Goal: Check status: Check status

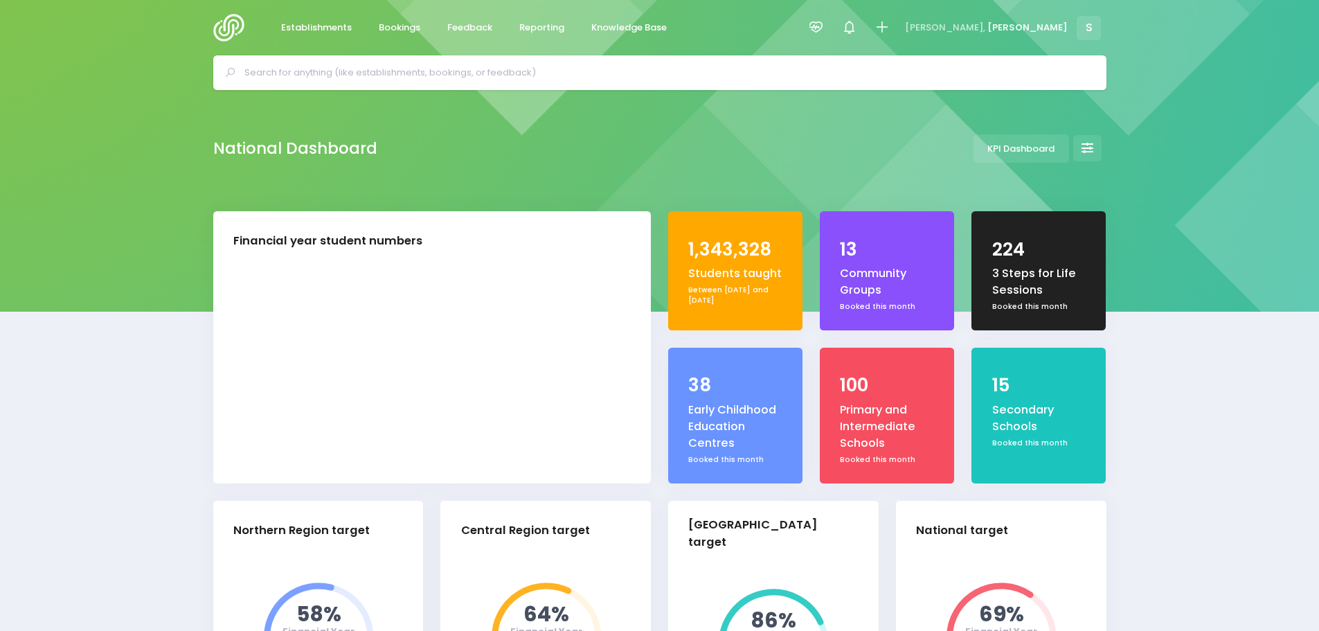
select select "5"
click at [480, 21] on span "Feedback" at bounding box center [469, 28] width 45 height 14
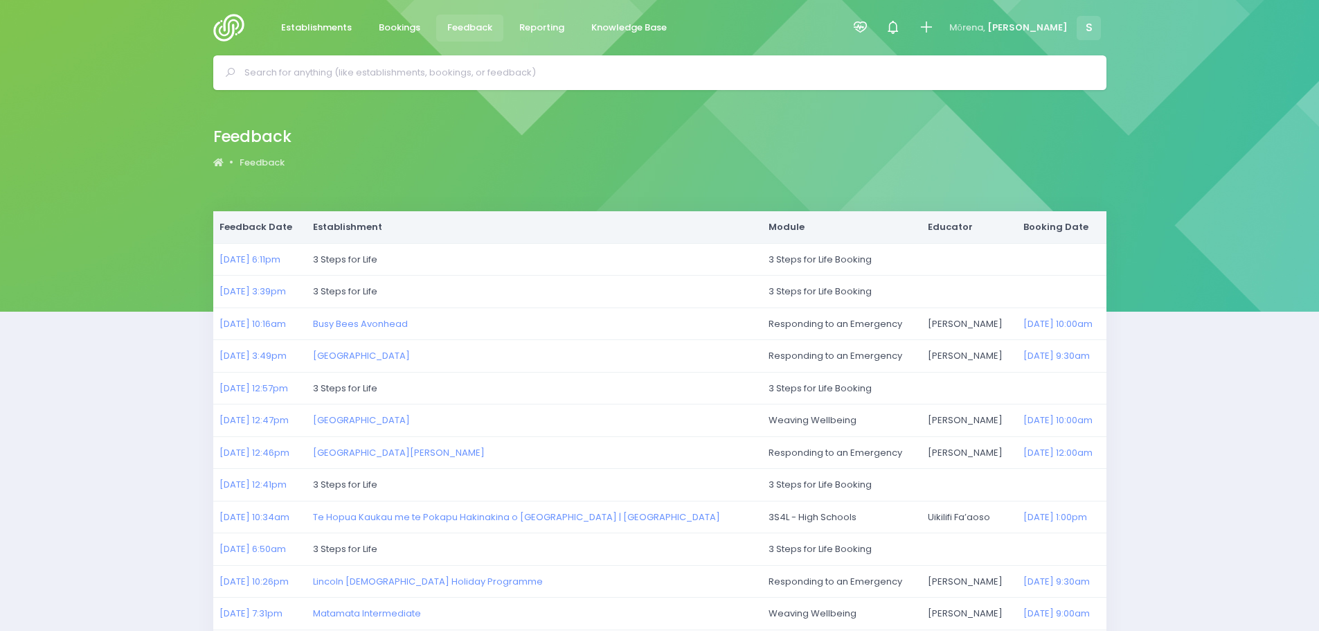
click at [228, 28] on img at bounding box center [232, 28] width 39 height 28
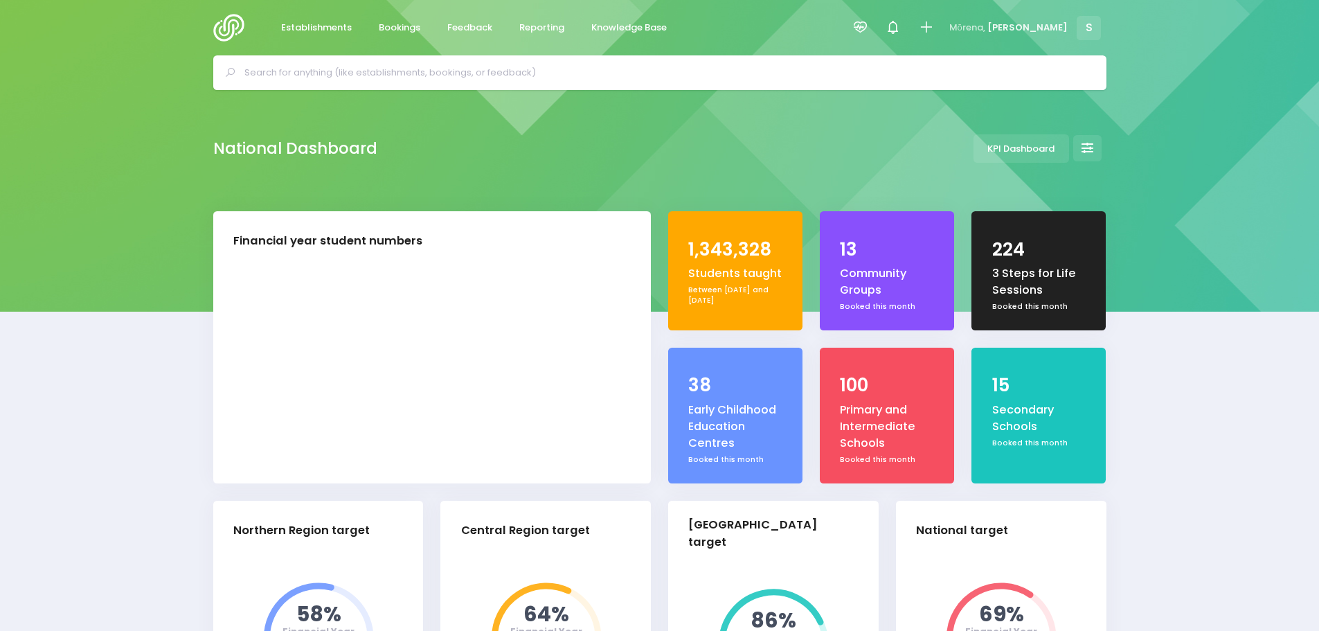
select select "5"
drag, startPoint x: 475, startPoint y: 30, endPoint x: 478, endPoint y: 105, distance: 74.8
click at [475, 30] on span "Feedback" at bounding box center [469, 28] width 45 height 14
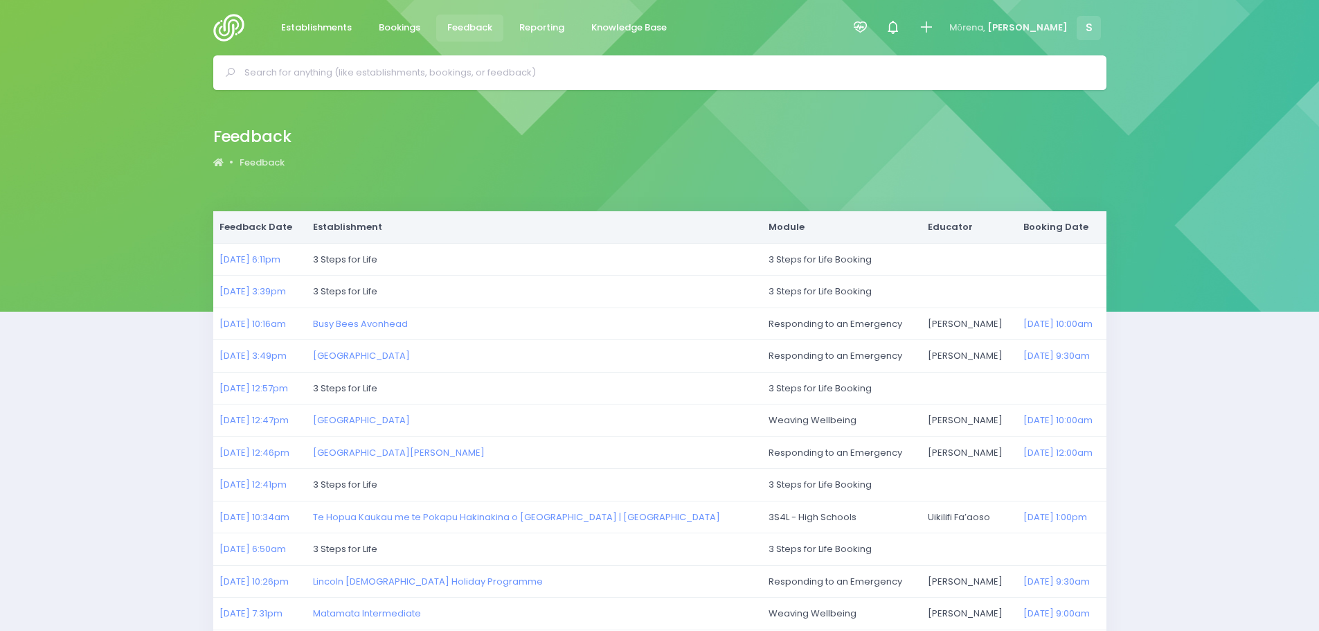
click at [235, 33] on img at bounding box center [232, 28] width 39 height 28
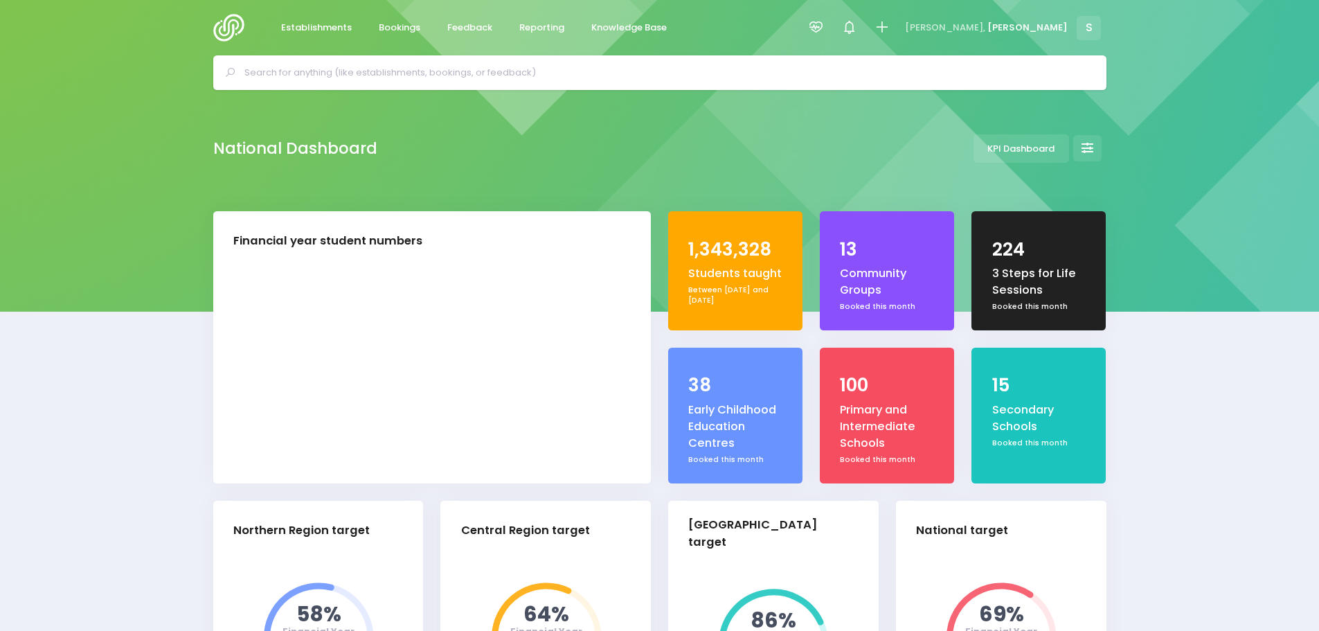
select select "5"
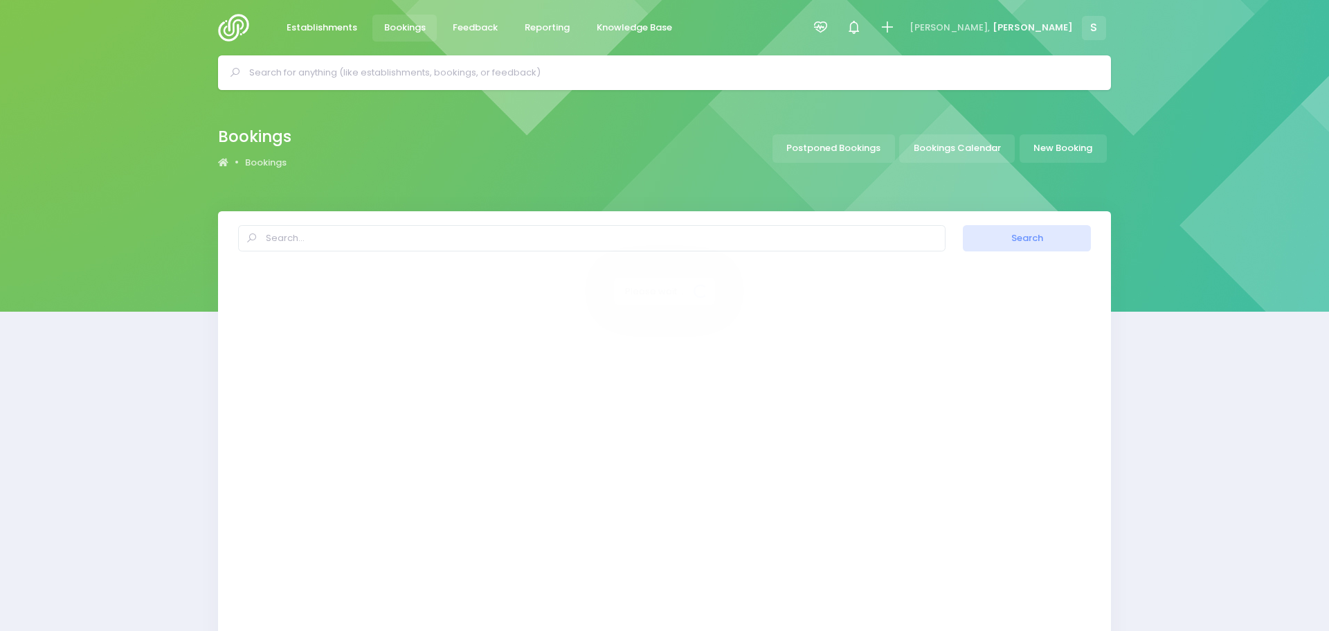
select select "20"
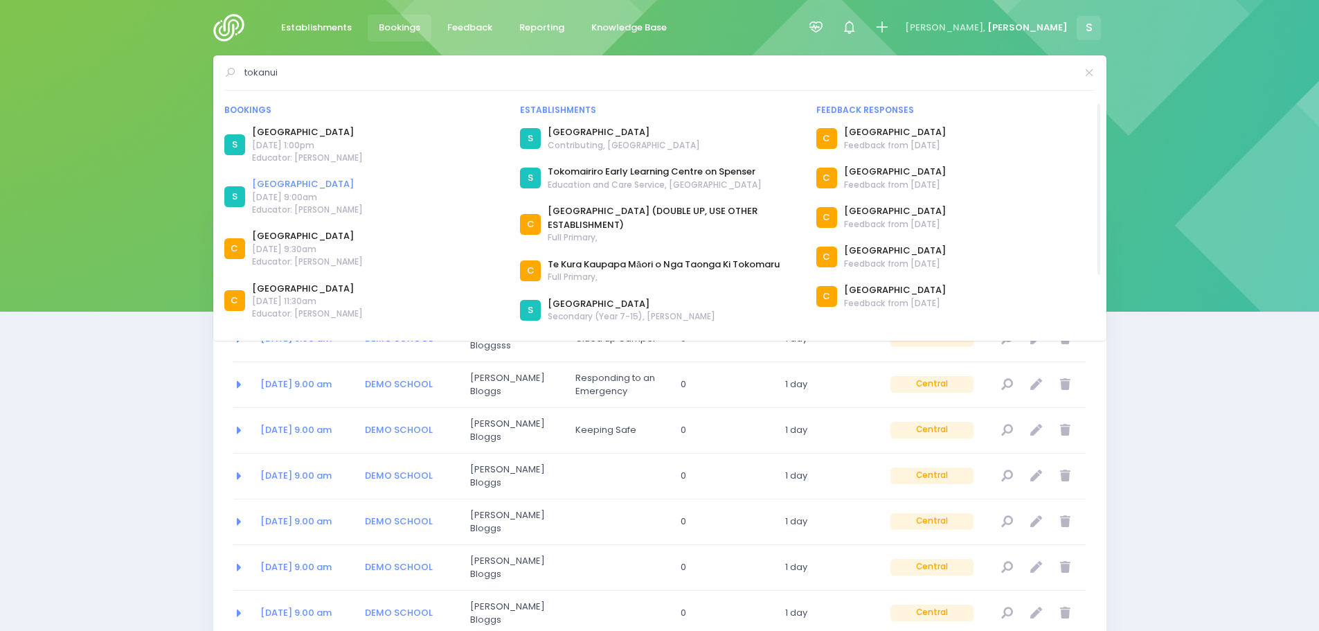
type input "tokanui"
click at [296, 184] on link "[GEOGRAPHIC_DATA]" at bounding box center [307, 184] width 111 height 14
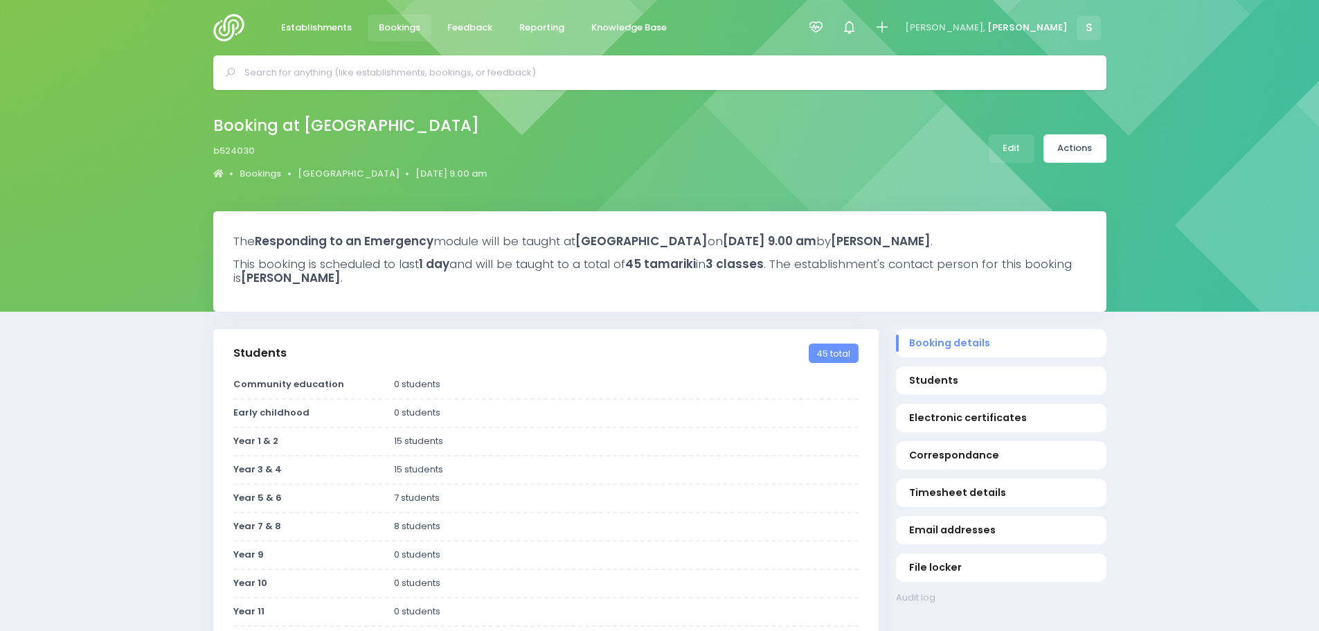
select select "5"
click at [394, 35] on link "Bookings" at bounding box center [400, 28] width 64 height 27
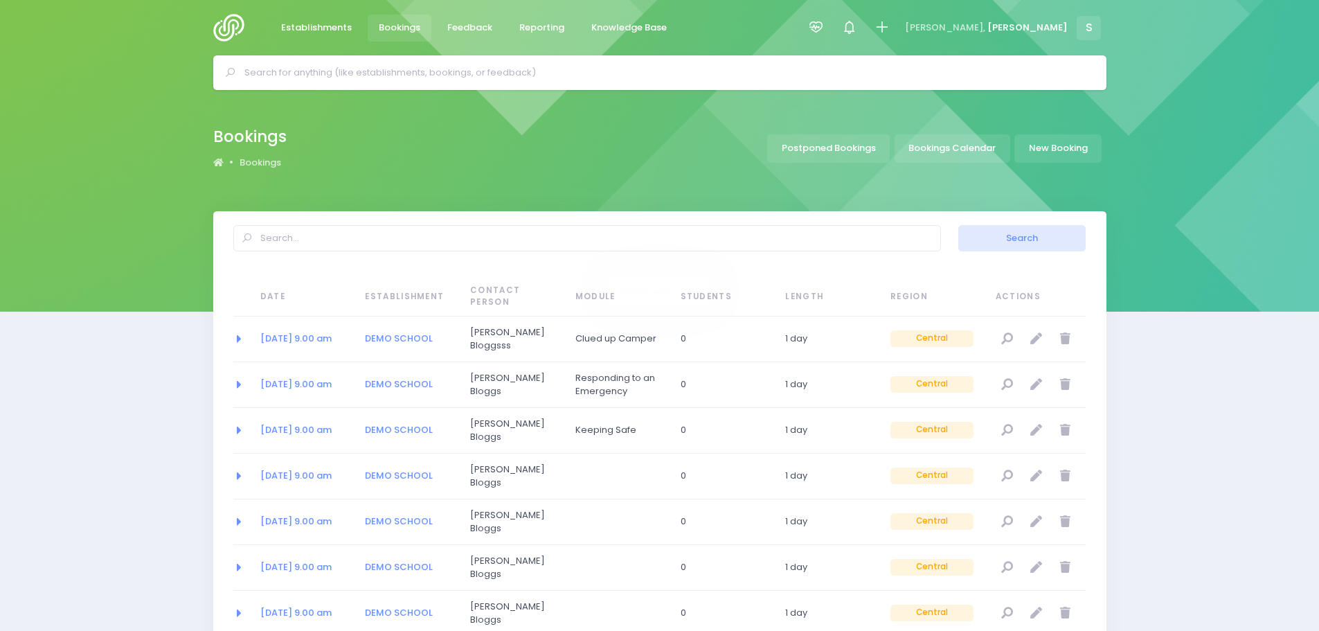
select select "20"
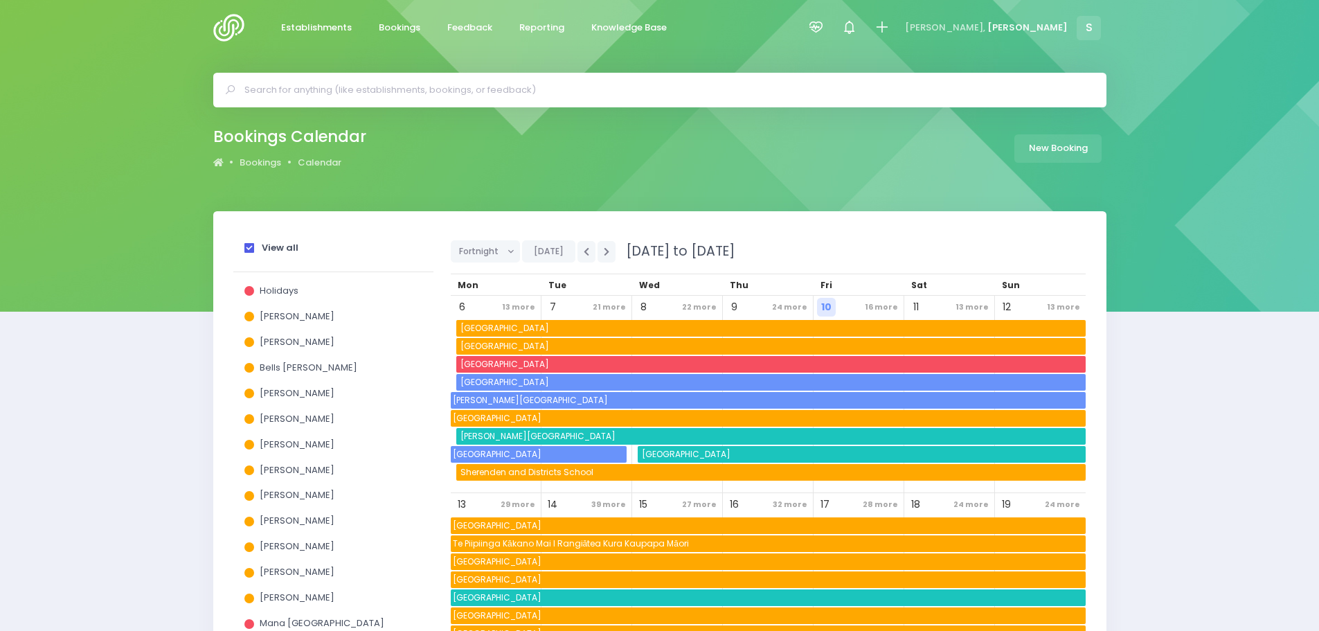
click at [246, 262] on div "View all" at bounding box center [333, 250] width 178 height 26
drag, startPoint x: 242, startPoint y: 246, endPoint x: 249, endPoint y: 252, distance: 8.9
click at [242, 247] on div "View all" at bounding box center [333, 250] width 200 height 43
click at [250, 250] on span at bounding box center [249, 248] width 10 height 10
click at [0, 0] on input "View all" at bounding box center [0, 0] width 0 height 0
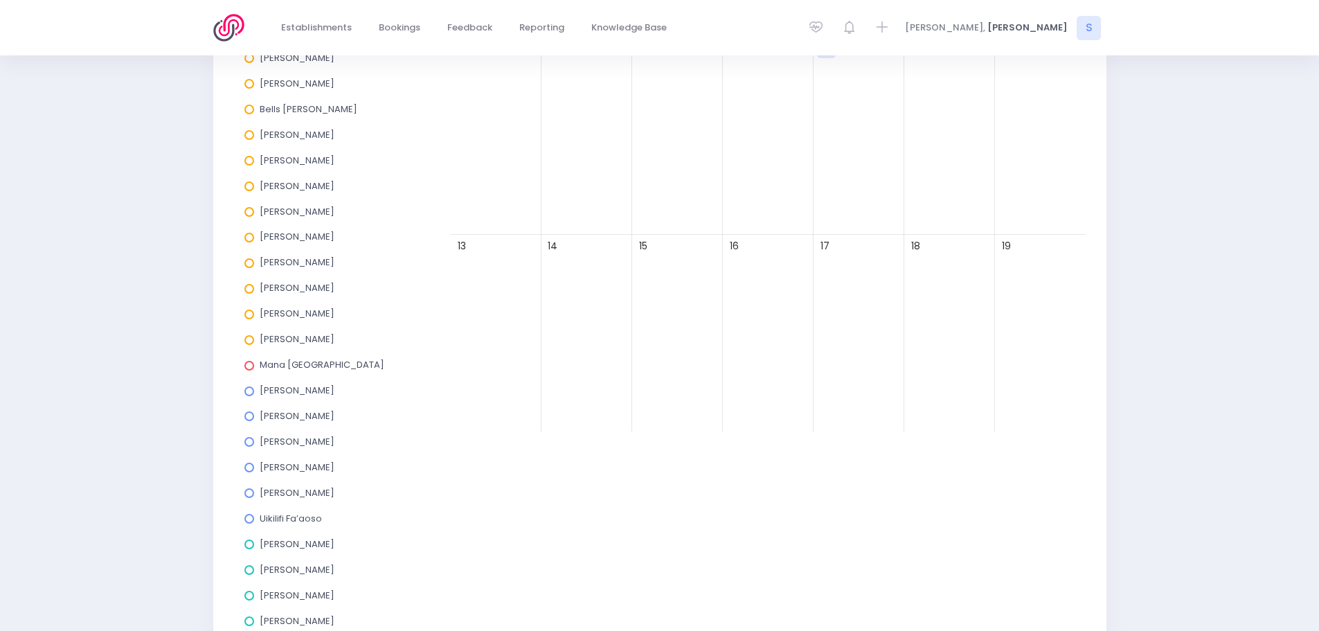
scroll to position [480, 0]
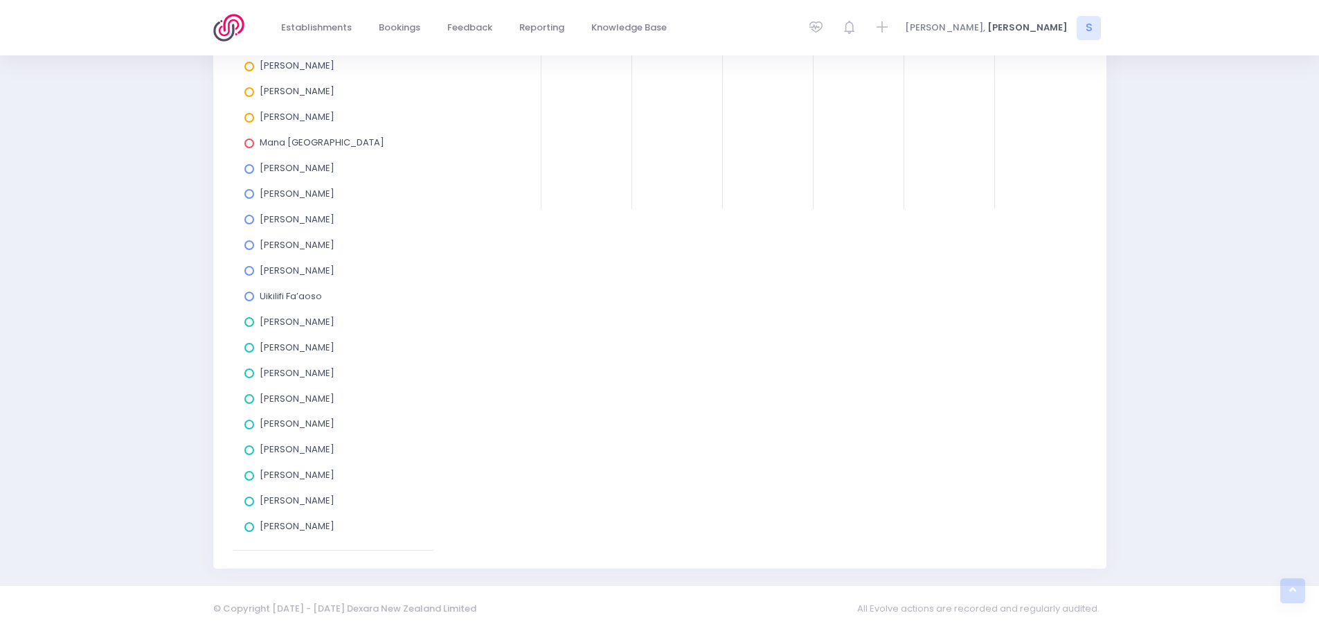
click at [246, 527] on span at bounding box center [249, 527] width 10 height 10
click at [0, 0] on input "[PERSON_NAME]" at bounding box center [0, 0] width 0 height 0
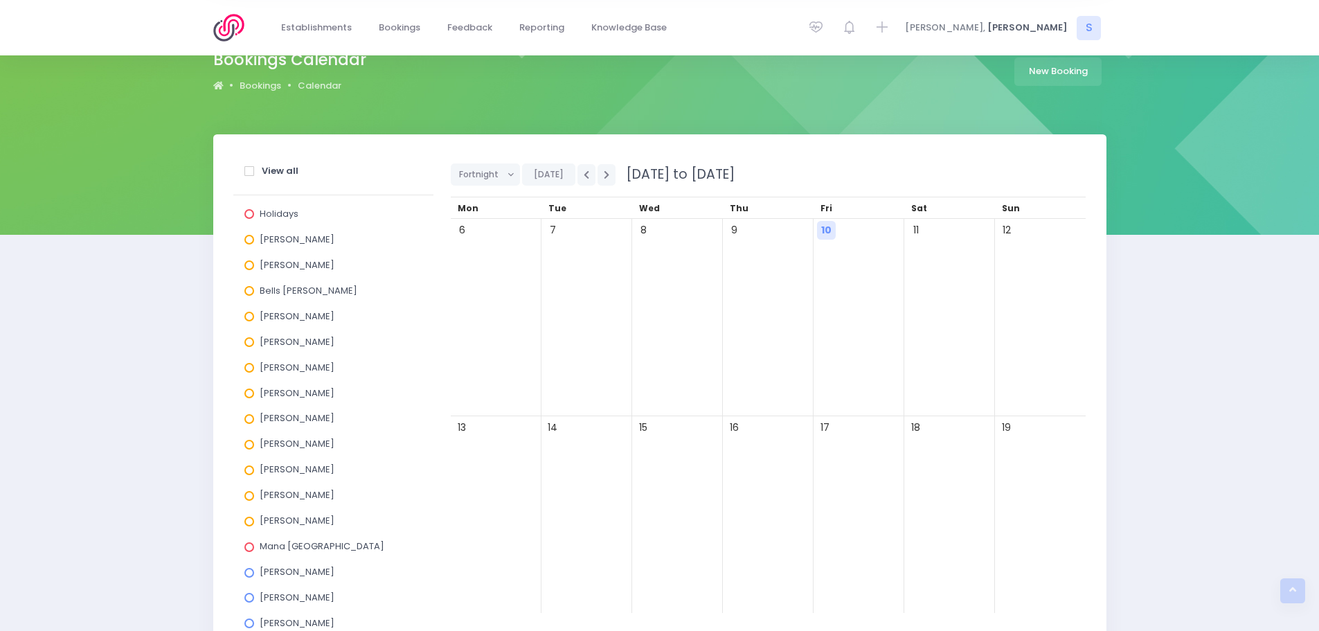
scroll to position [65, 0]
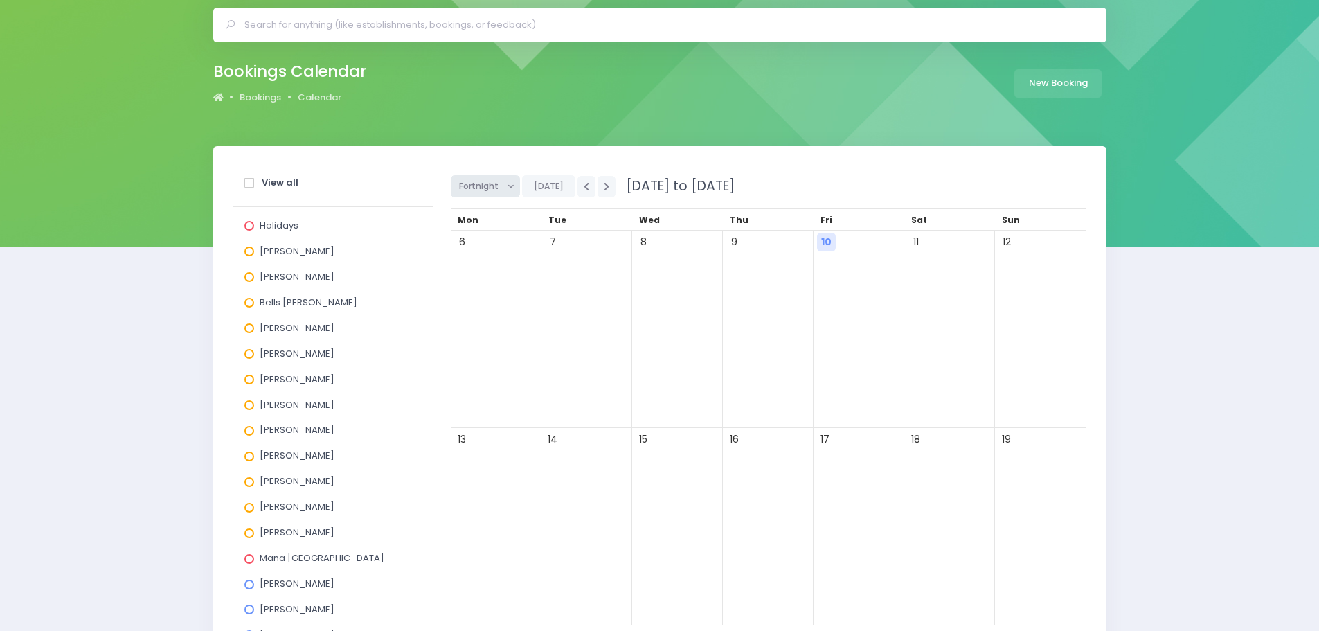
click at [498, 190] on span "Fortnight" at bounding box center [480, 186] width 43 height 21
click at [479, 291] on link "Month" at bounding box center [496, 291] width 90 height 26
click at [606, 192] on button "button" at bounding box center [606, 186] width 18 height 21
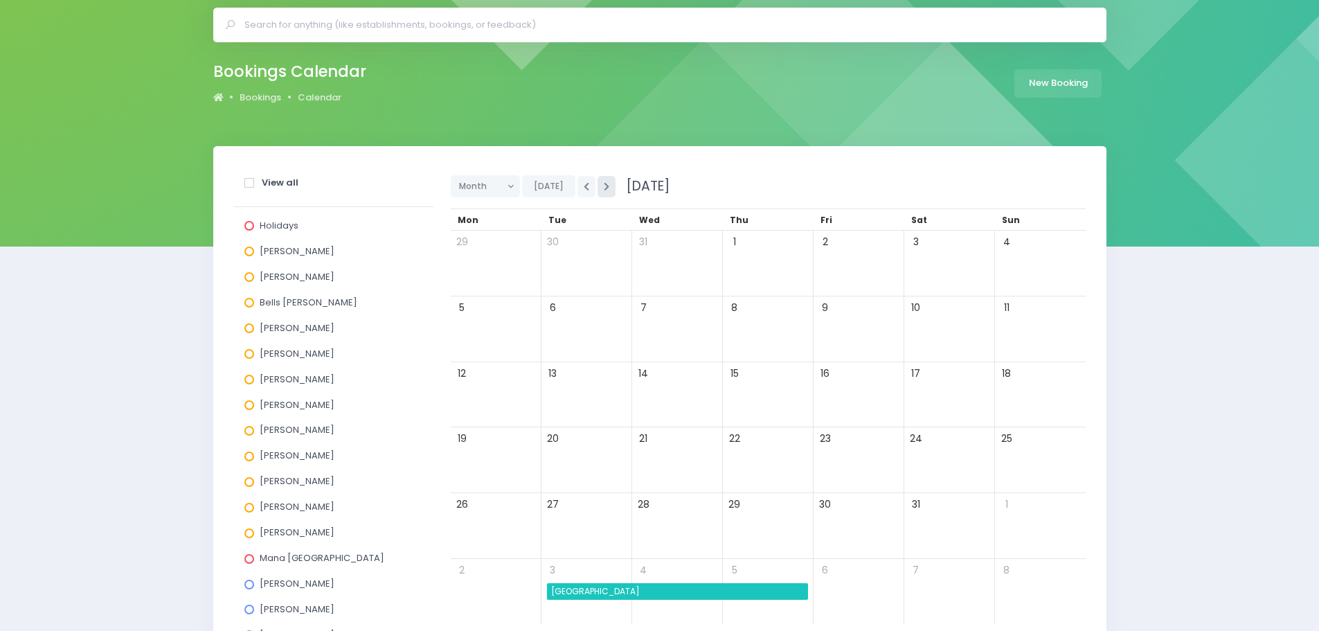
click at [606, 192] on button "button" at bounding box center [606, 186] width 18 height 21
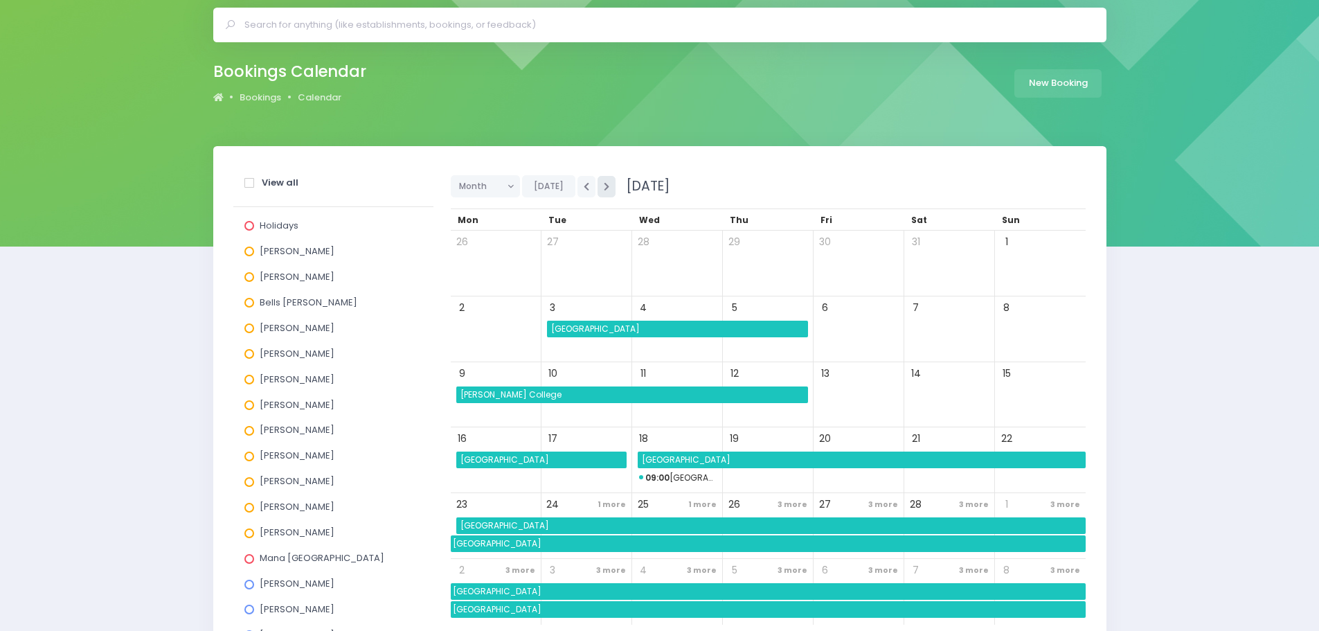
click at [606, 192] on button "button" at bounding box center [606, 186] width 18 height 21
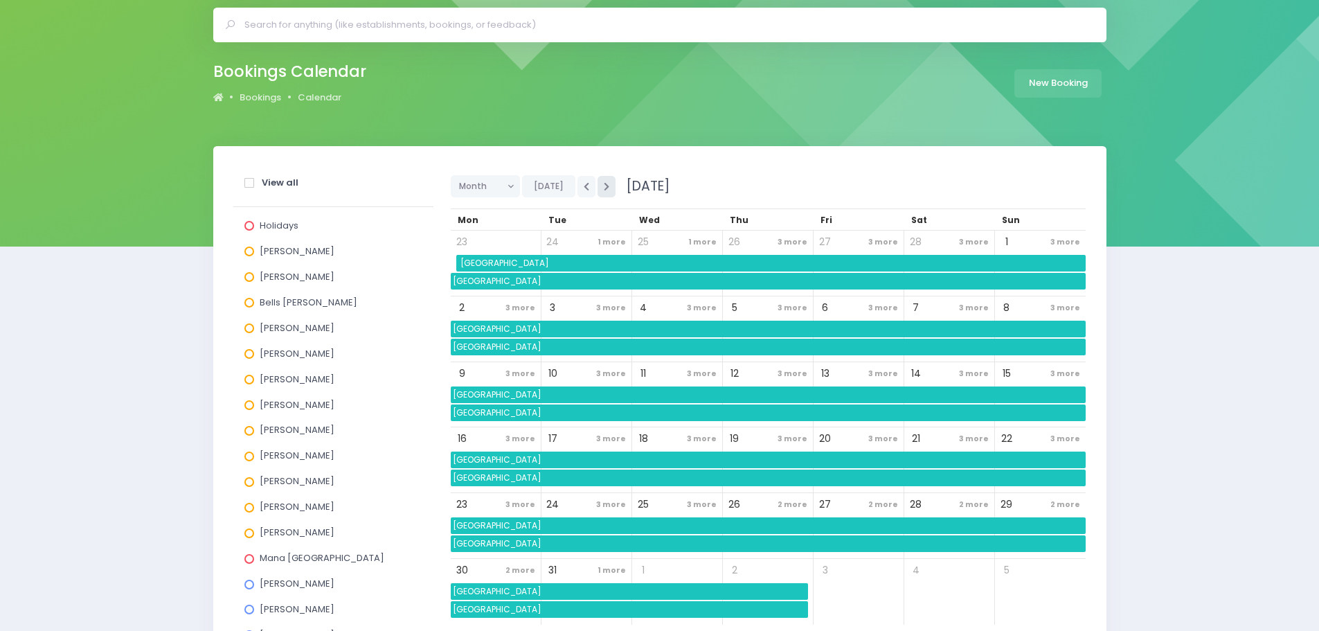
click at [606, 192] on button "button" at bounding box center [606, 186] width 18 height 21
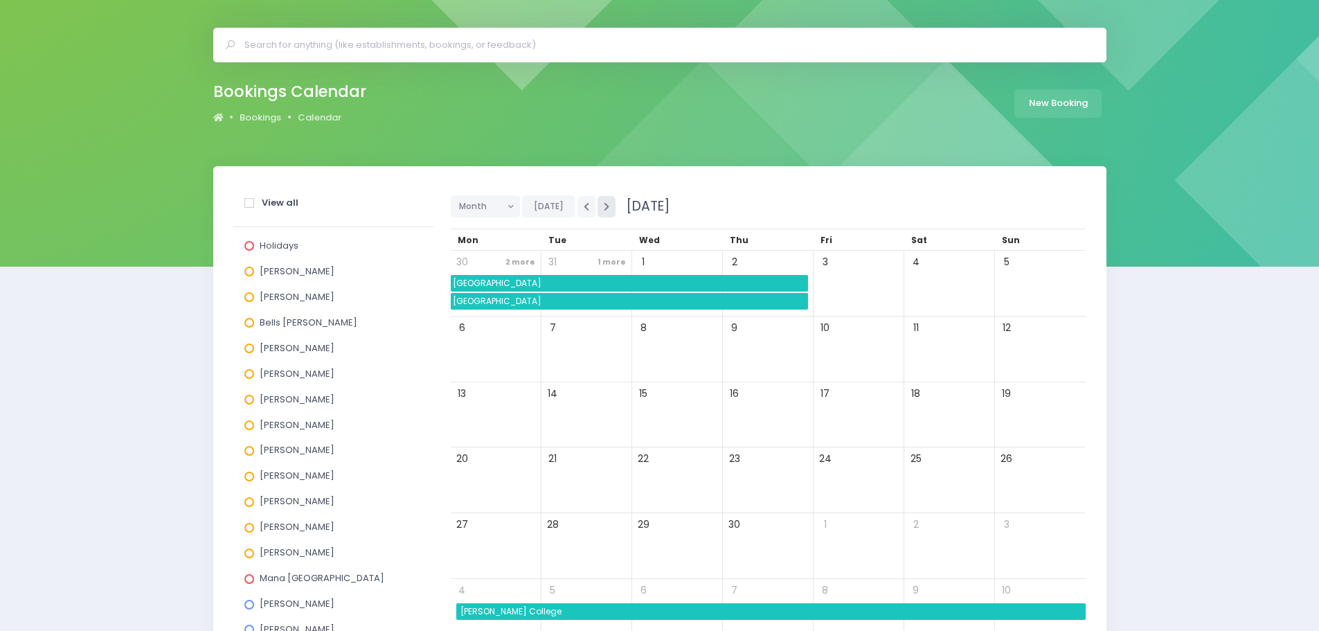
scroll to position [69, 0]
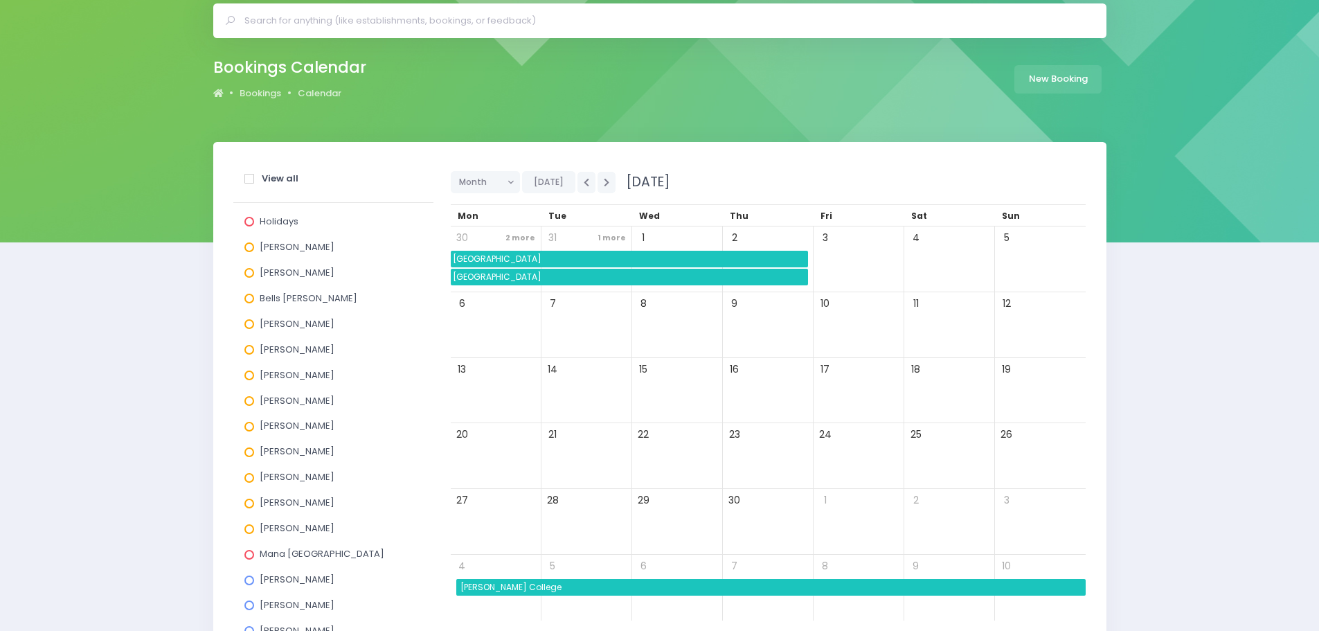
click at [522, 238] on span "2 more" at bounding box center [520, 237] width 37 height 19
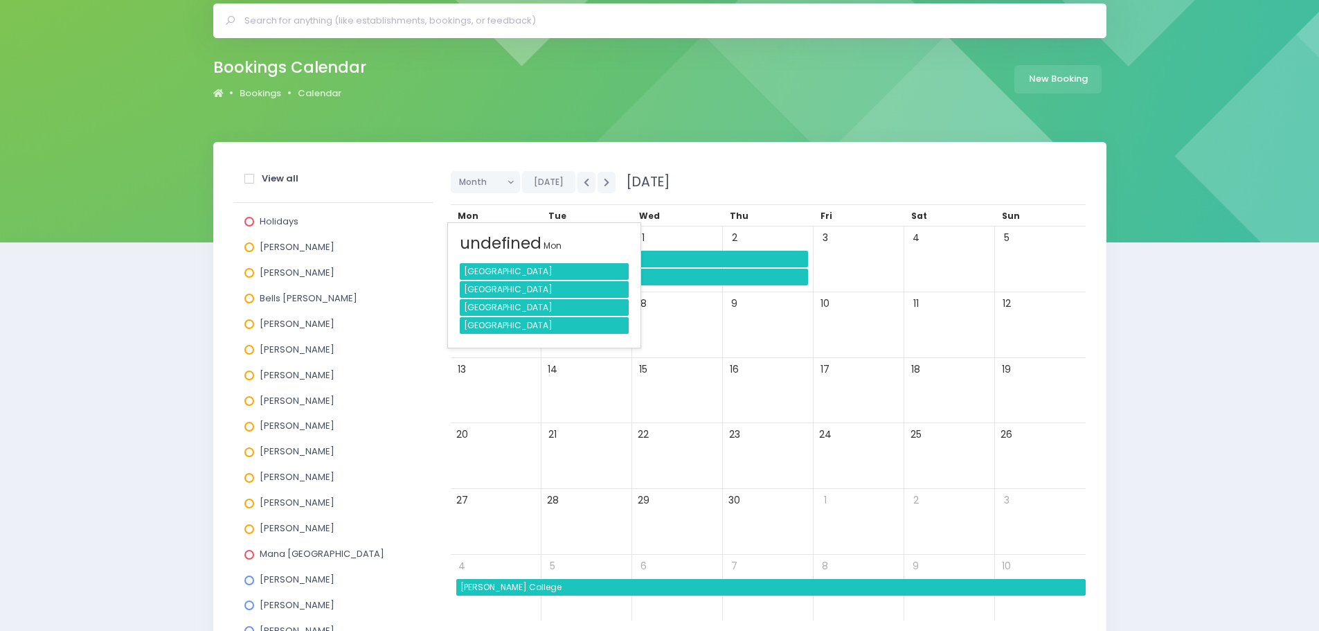
click at [516, 291] on div "Tokanui School" at bounding box center [544, 289] width 169 height 17
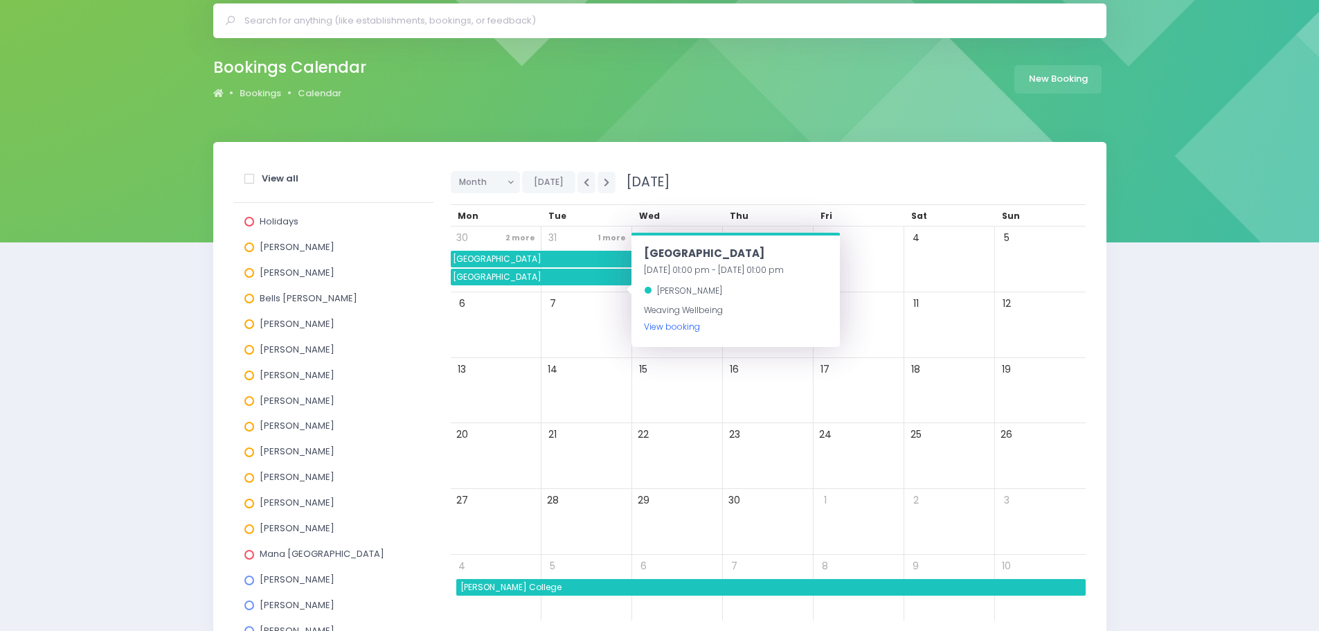
click at [682, 329] on link "View booking" at bounding box center [672, 327] width 56 height 12
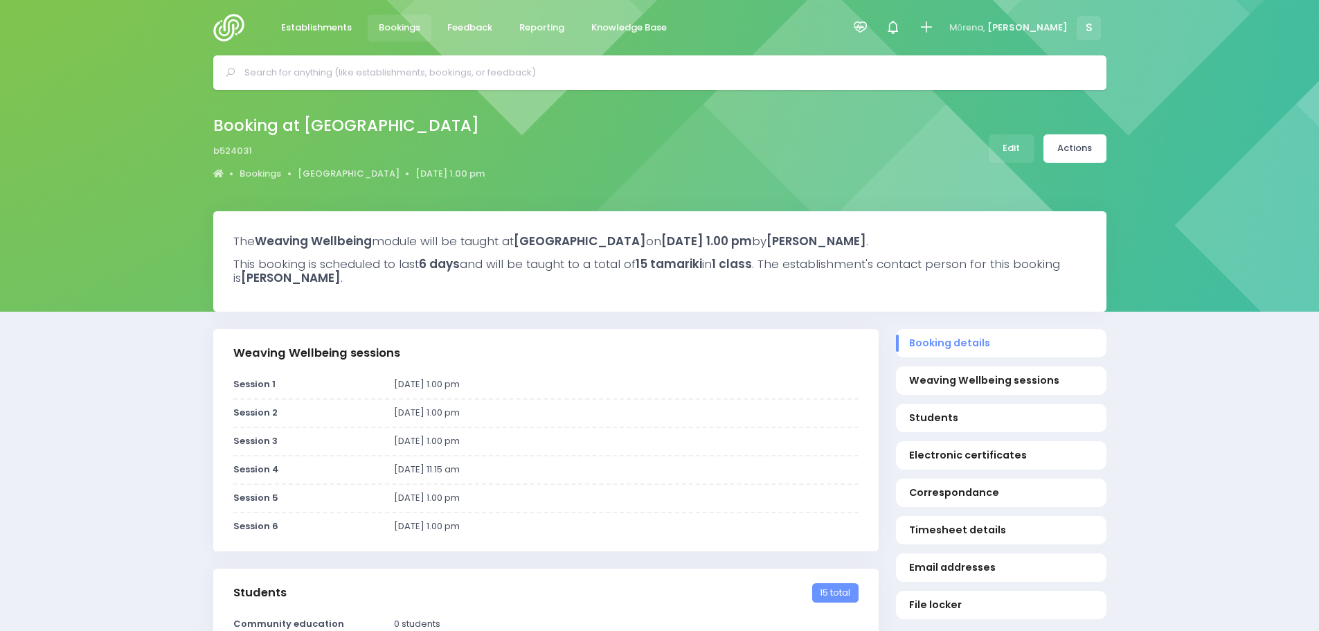
select select "5"
drag, startPoint x: 335, startPoint y: 169, endPoint x: 451, endPoint y: 183, distance: 116.5
click at [335, 169] on link "[GEOGRAPHIC_DATA]" at bounding box center [349, 174] width 102 height 14
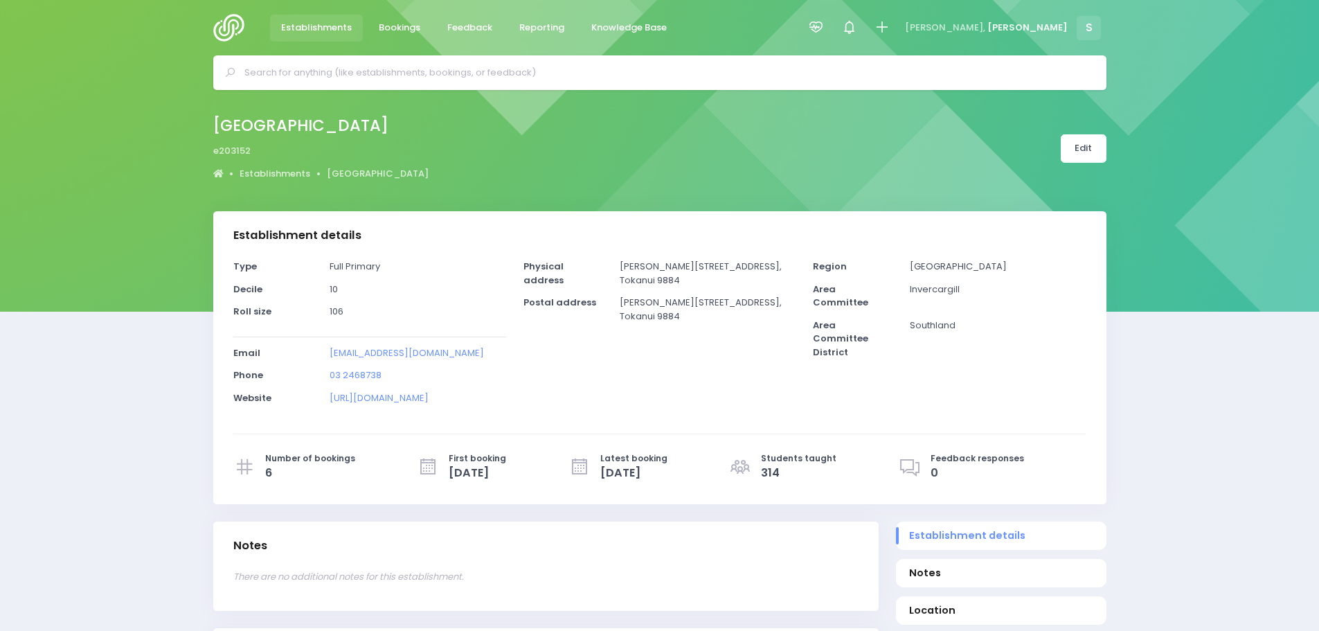
select select "5"
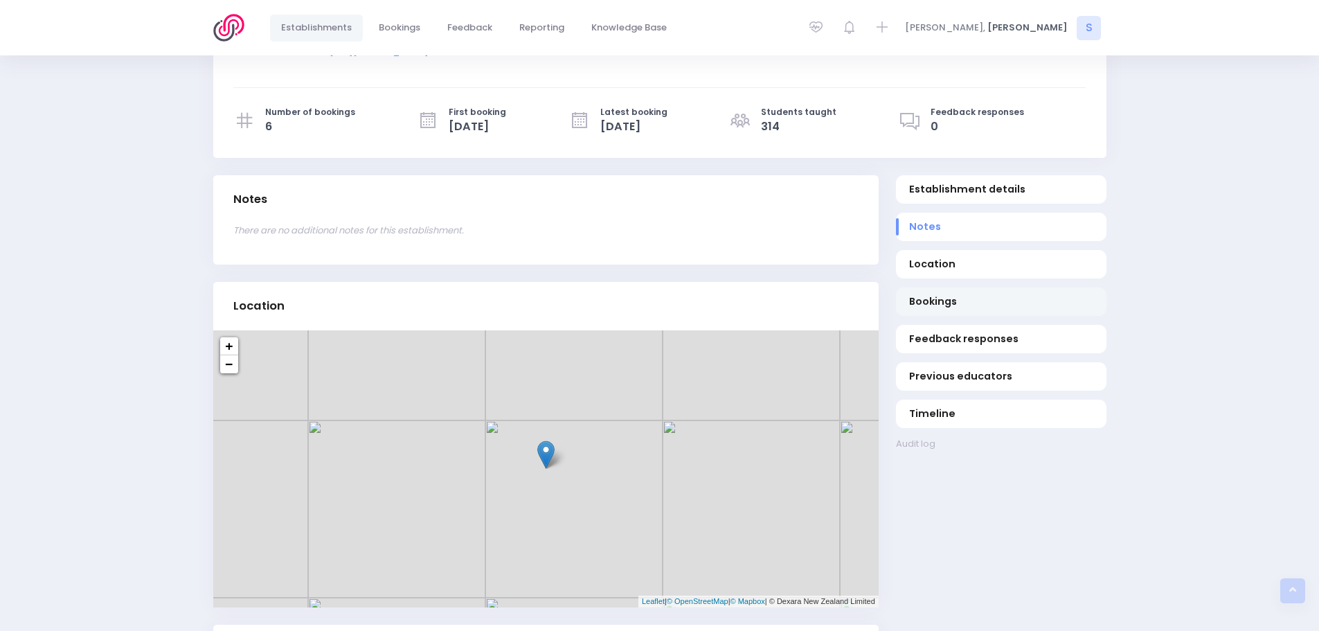
click at [931, 304] on span "Bookings" at bounding box center [1000, 301] width 183 height 15
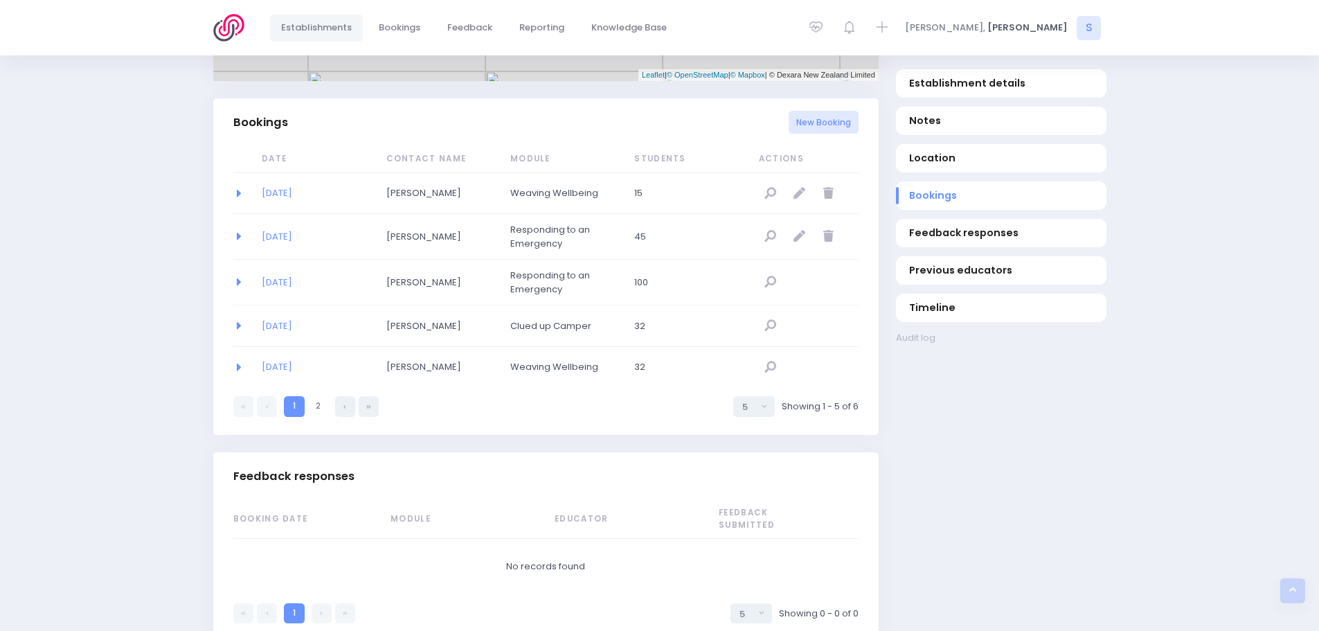
scroll to position [901, 0]
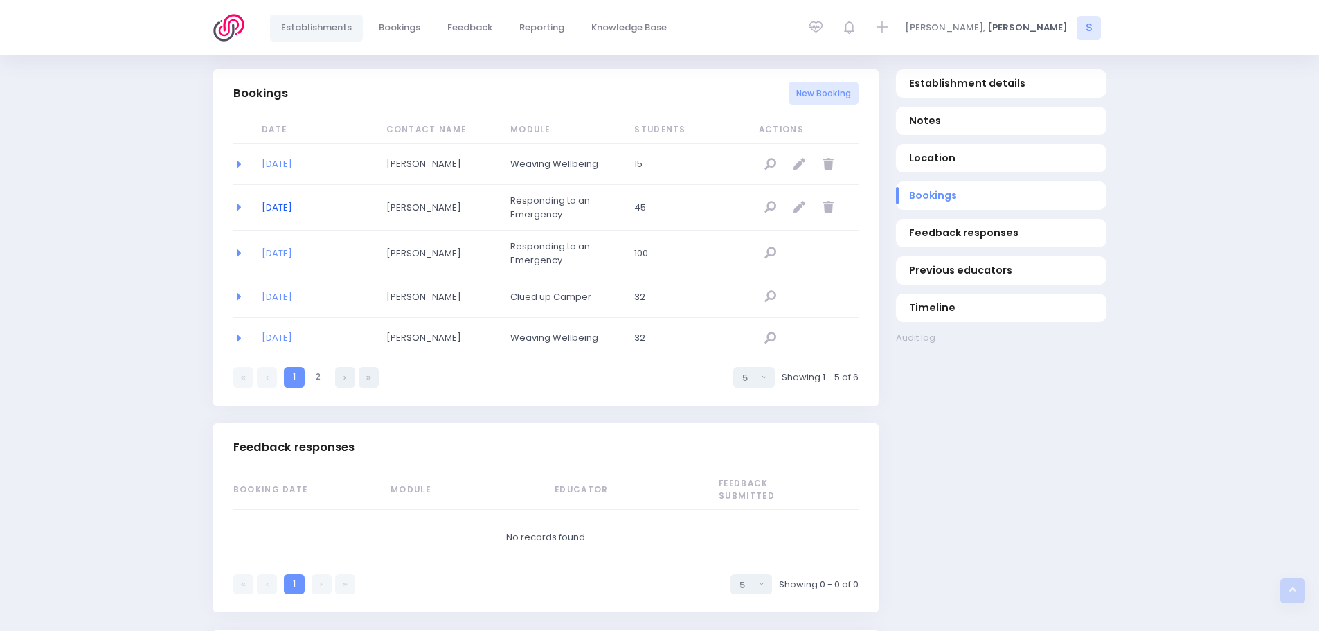
click at [280, 204] on link "[DATE]" at bounding box center [277, 207] width 30 height 13
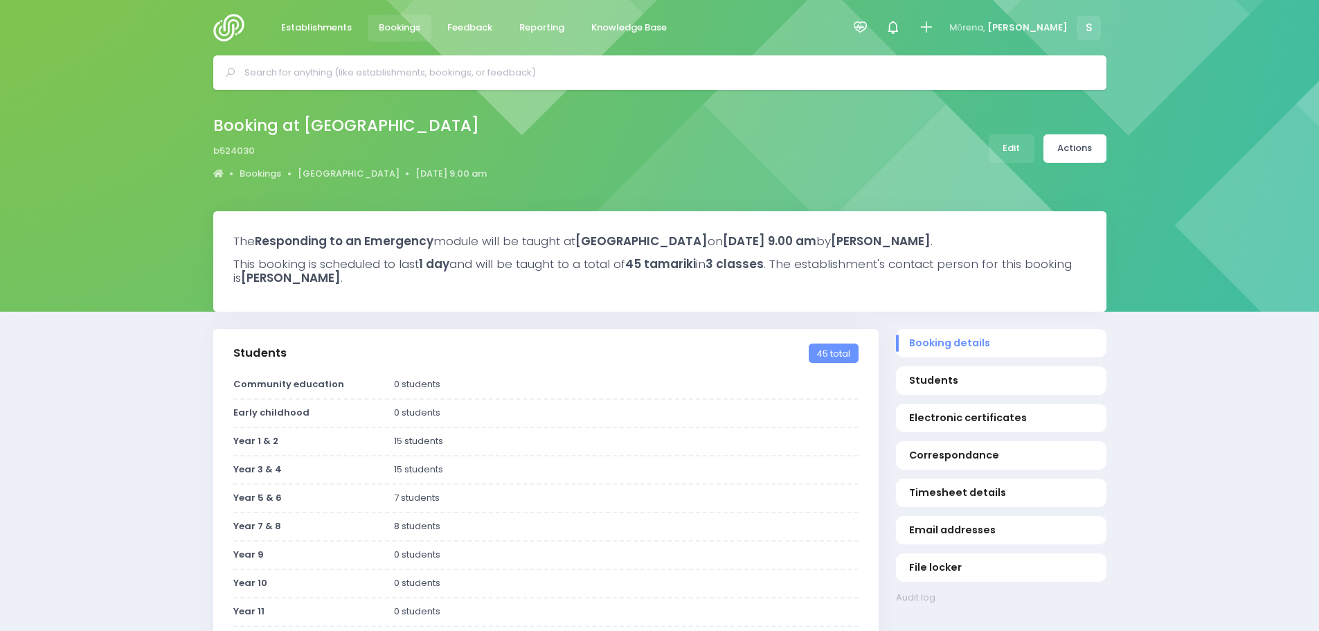
select select "5"
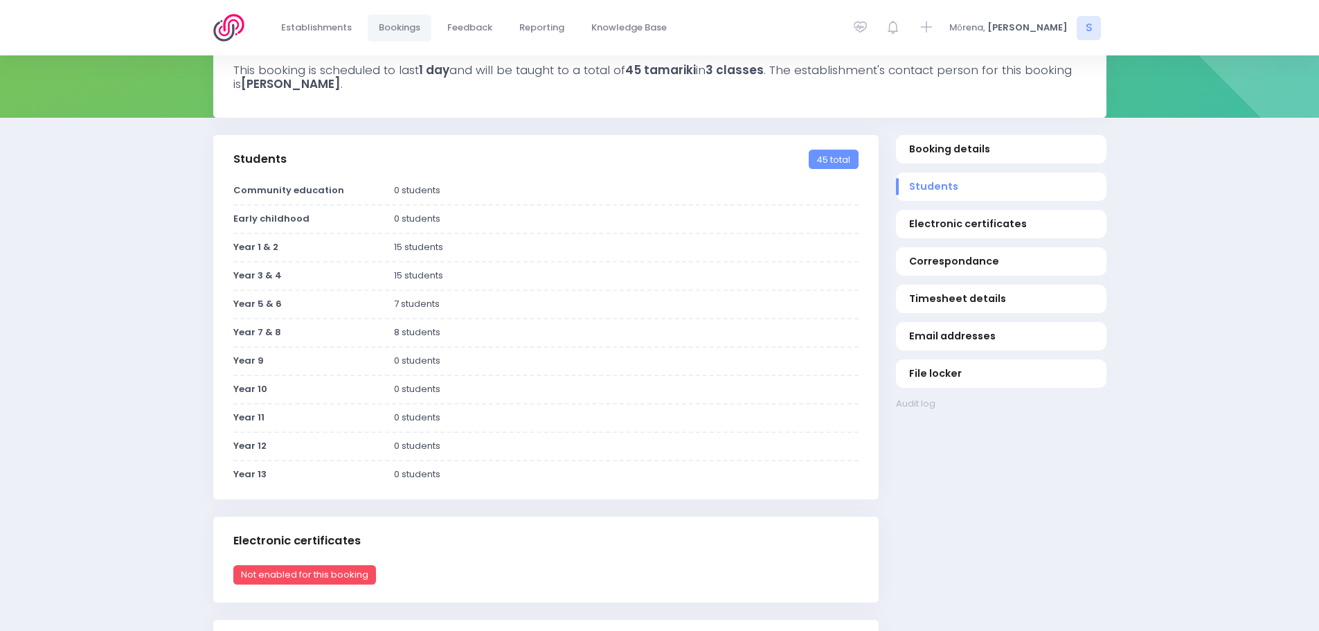
scroll to position [277, 0]
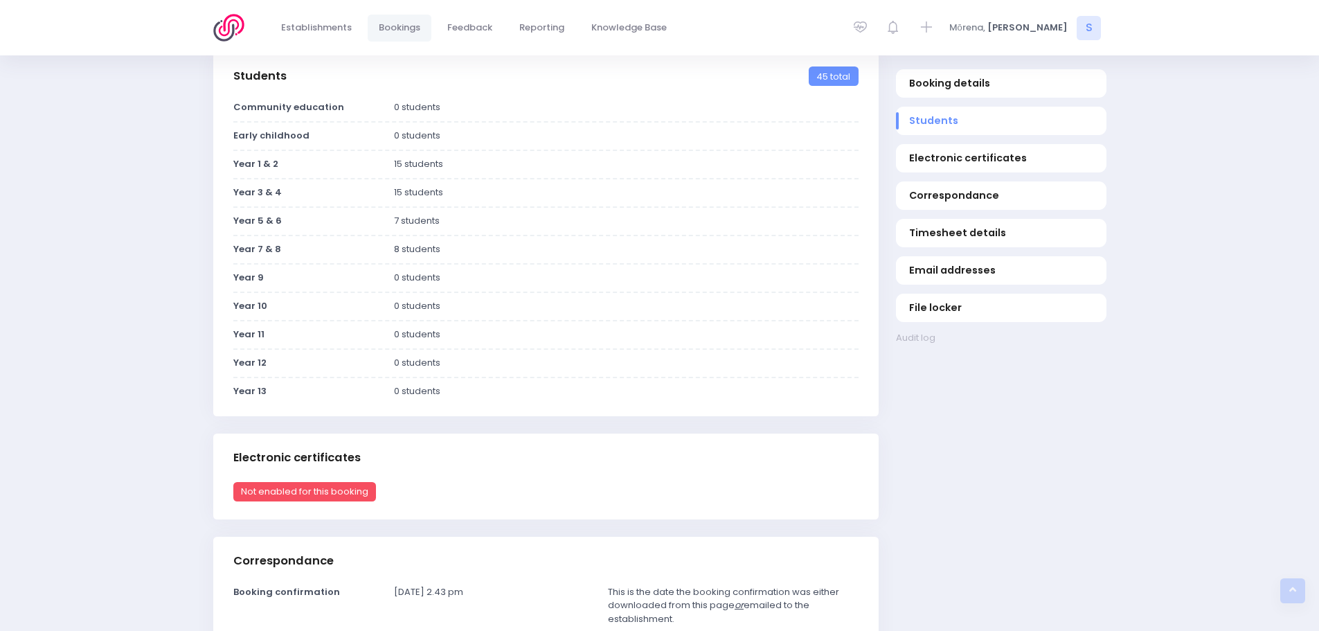
drag, startPoint x: 473, startPoint y: 312, endPoint x: 33, endPoint y: 271, distance: 441.5
drag, startPoint x: 85, startPoint y: 255, endPoint x: 140, endPoint y: 257, distance: 54.7
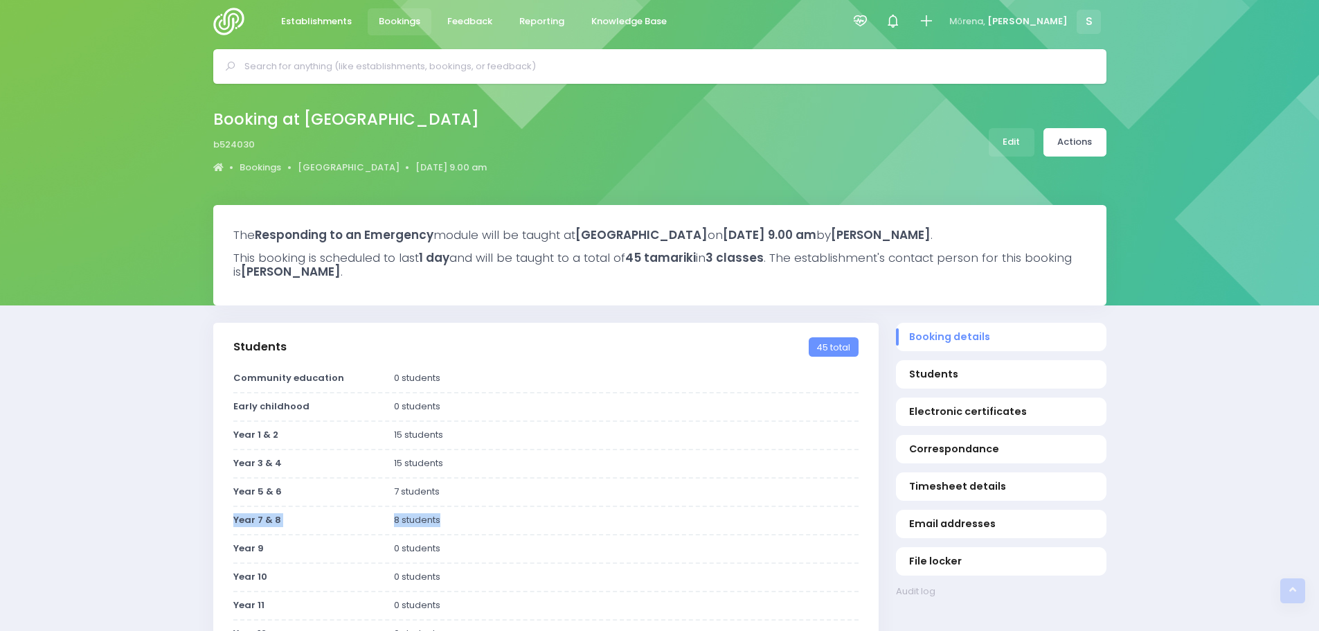
scroll to position [0, 0]
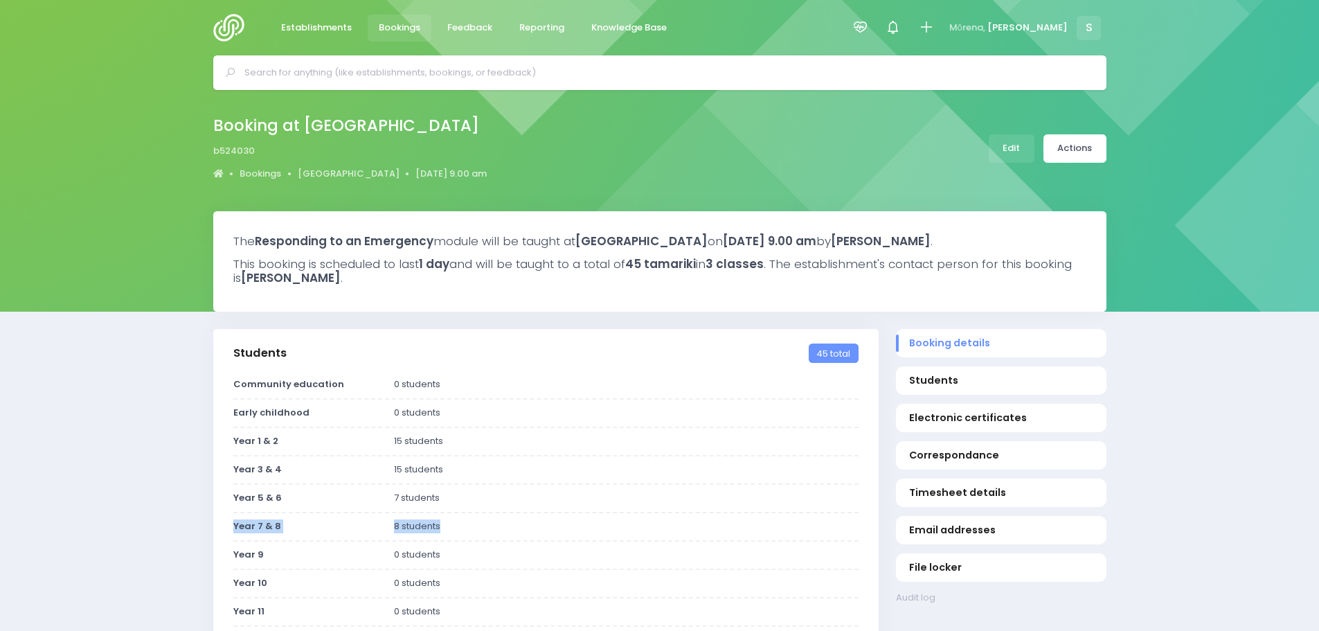
click at [224, 24] on img at bounding box center [232, 28] width 39 height 28
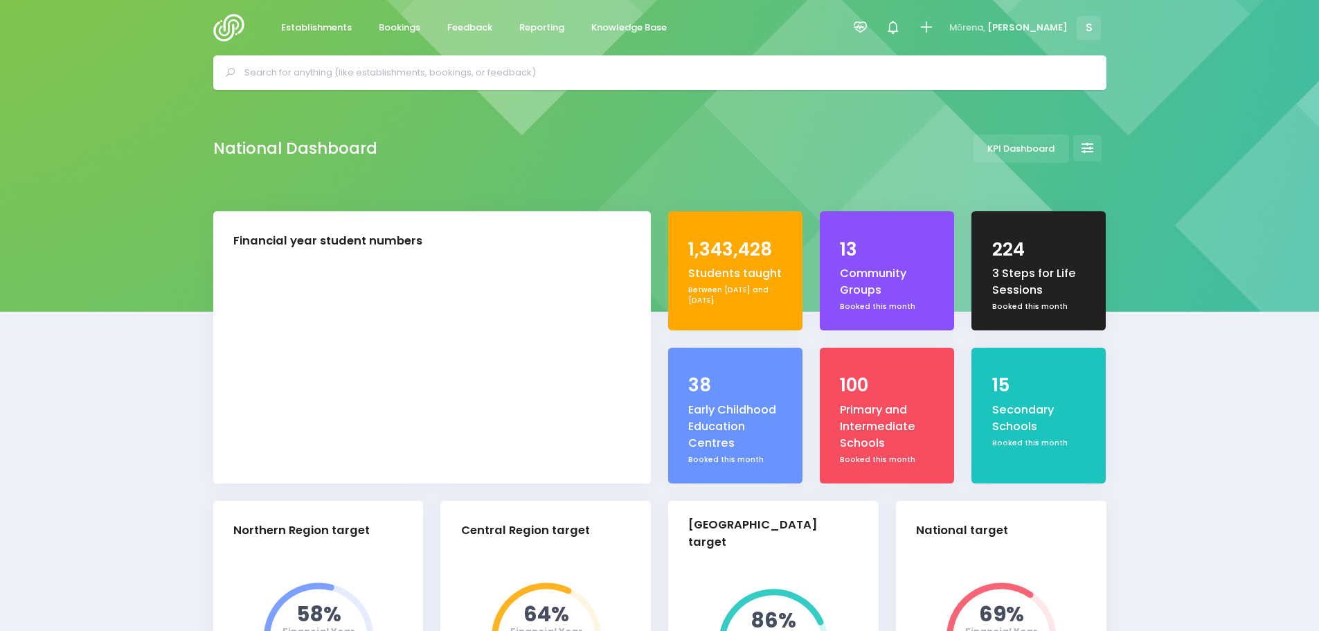
select select "5"
